Goal: Information Seeking & Learning: Learn about a topic

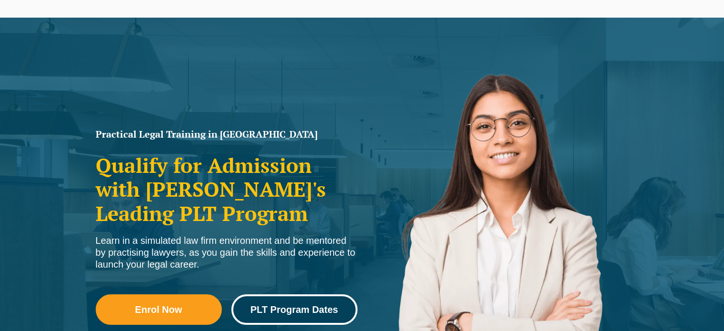
scroll to position [48, 0]
click at [286, 308] on span "PLT Program Dates" at bounding box center [295, 310] width 88 height 10
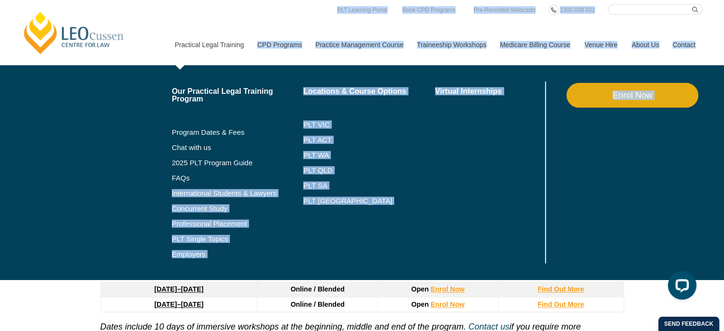
drag, startPoint x: 613, startPoint y: 186, endPoint x: 199, endPoint y: 173, distance: 414.5
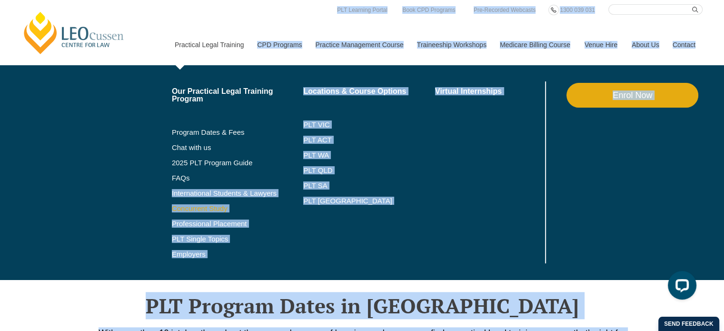
scroll to position [955, 0]
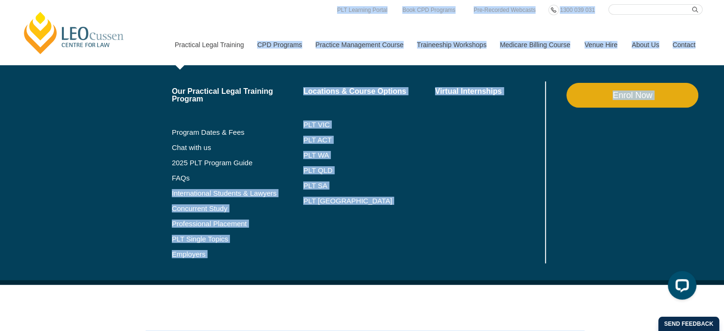
click at [361, 162] on li "PLT WA" at bounding box center [369, 155] width 132 height 15
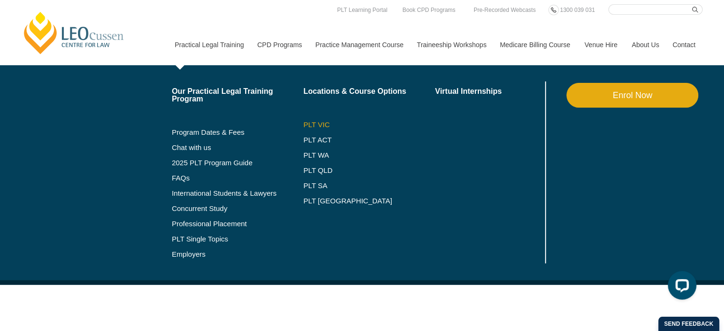
click at [316, 125] on link "PLT VIC" at bounding box center [369, 125] width 132 height 8
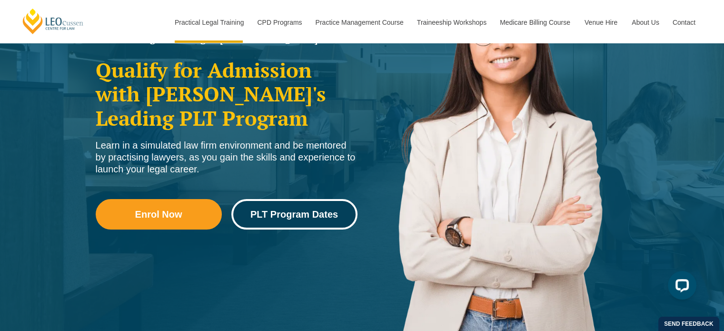
click at [308, 217] on span "PLT Program Dates" at bounding box center [295, 215] width 88 height 10
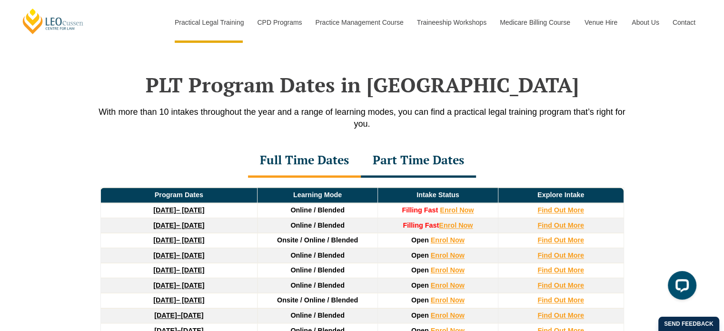
scroll to position [1193, 0]
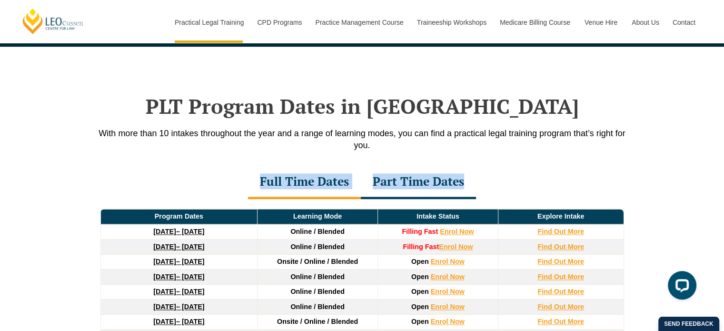
drag, startPoint x: 642, startPoint y: 231, endPoint x: 426, endPoint y: 147, distance: 231.8
click at [426, 147] on div "PLT Program Dates in Victoria With more than 10 intakes throughout the year and…" at bounding box center [362, 263] width 724 height 433
click at [612, 166] on div "PLT Program Dates in Victoria With more than 10 intakes throughout the year and…" at bounding box center [362, 261] width 543 height 429
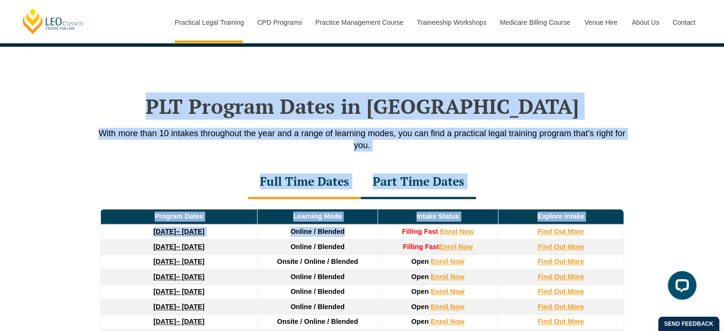
drag, startPoint x: 346, startPoint y: 232, endPoint x: 217, endPoint y: 106, distance: 181.2
click at [217, 106] on div "PLT Program Dates in Victoria With more than 10 intakes throughout the year and…" at bounding box center [362, 261] width 543 height 429
copy div "PLT Program Dates in Victoria With more than 10 intakes throughout the year and…"
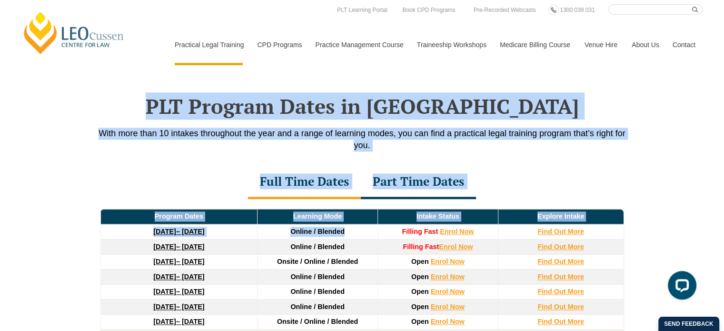
click at [524, 106] on h2 "PLT Program Dates in [GEOGRAPHIC_DATA]" at bounding box center [362, 106] width 543 height 24
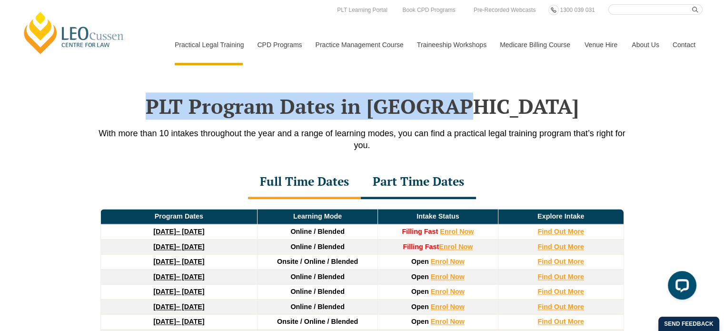
drag, startPoint x: 524, startPoint y: 106, endPoint x: 216, endPoint y: 106, distance: 308.1
click at [216, 106] on h2 "PLT Program Dates in [GEOGRAPHIC_DATA]" at bounding box center [362, 106] width 543 height 24
copy h2 "PLT Program Dates in [GEOGRAPHIC_DATA]"
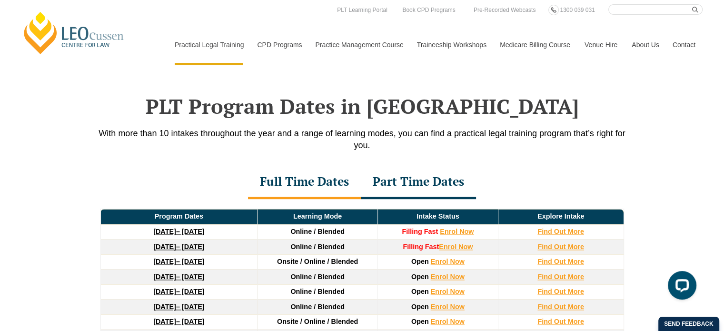
click at [501, 172] on div "Full Time Dates Part Time Dates" at bounding box center [362, 182] width 543 height 33
